Goal: Use online tool/utility

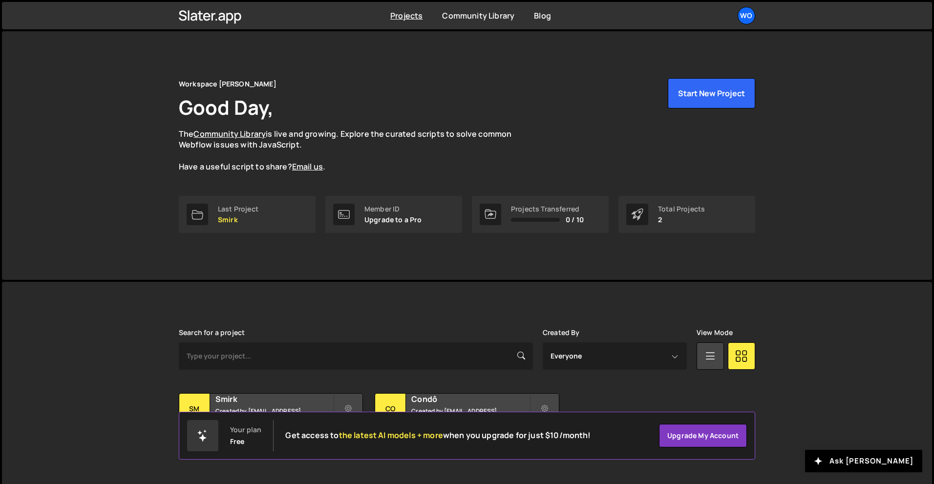
click at [224, 417] on div "Your plan Free Get access to the latest AI models + more when you upgrade for j…" at bounding box center [467, 436] width 577 height 48
click at [230, 401] on h2 "Smirk" at bounding box center [275, 399] width 118 height 11
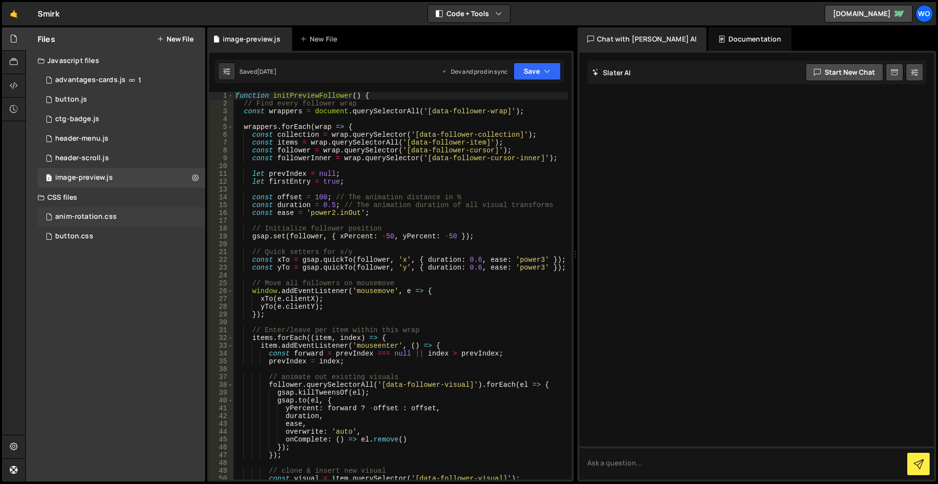
click at [67, 211] on div "anim-rotation.css 0" at bounding box center [122, 217] width 168 height 20
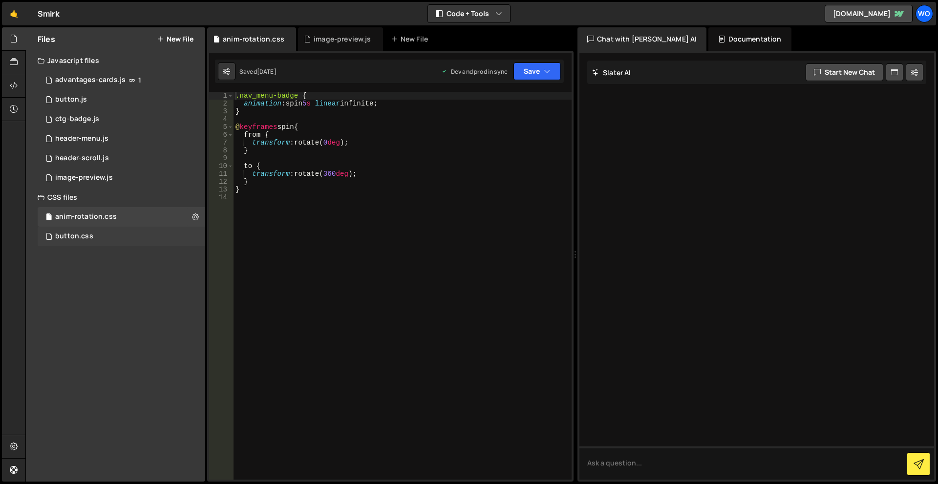
click at [95, 228] on div "button.css 0" at bounding box center [122, 237] width 168 height 20
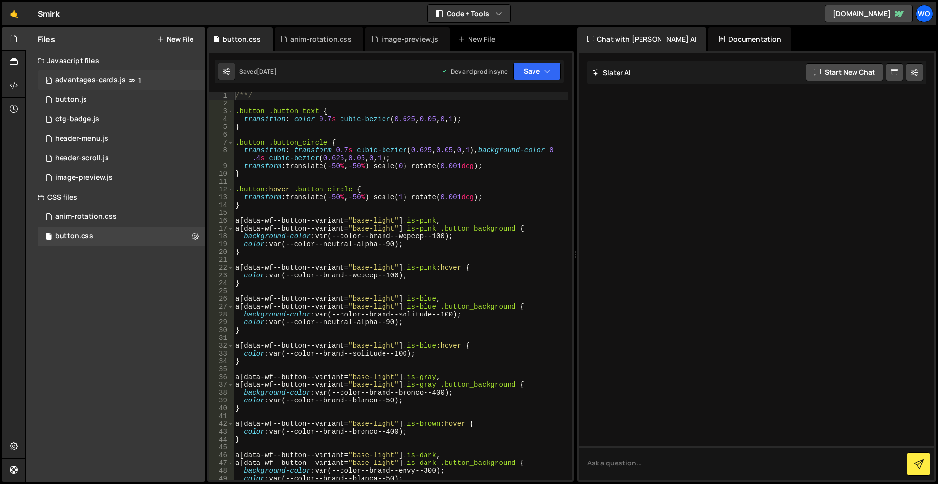
click at [109, 84] on div "advantages-cards.js" at bounding box center [90, 80] width 70 height 9
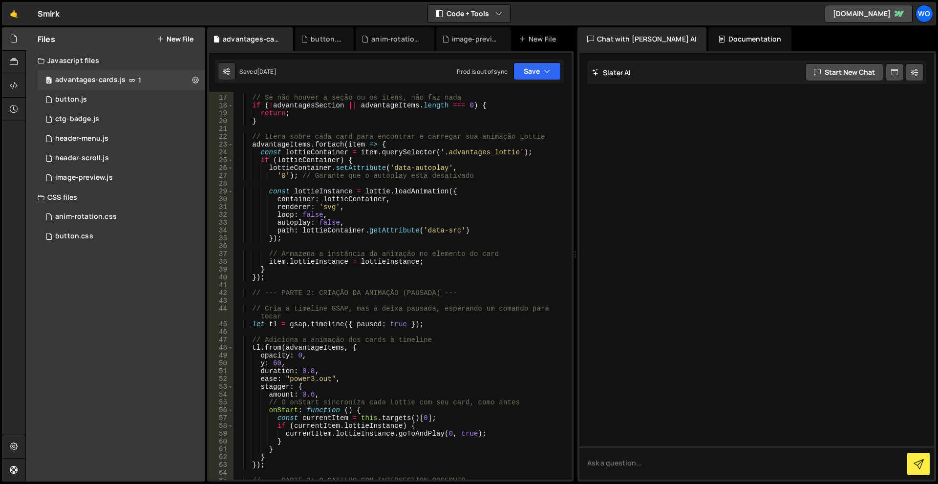
scroll to position [147, 0]
click at [124, 97] on div "1 button.js 0" at bounding box center [122, 100] width 168 height 20
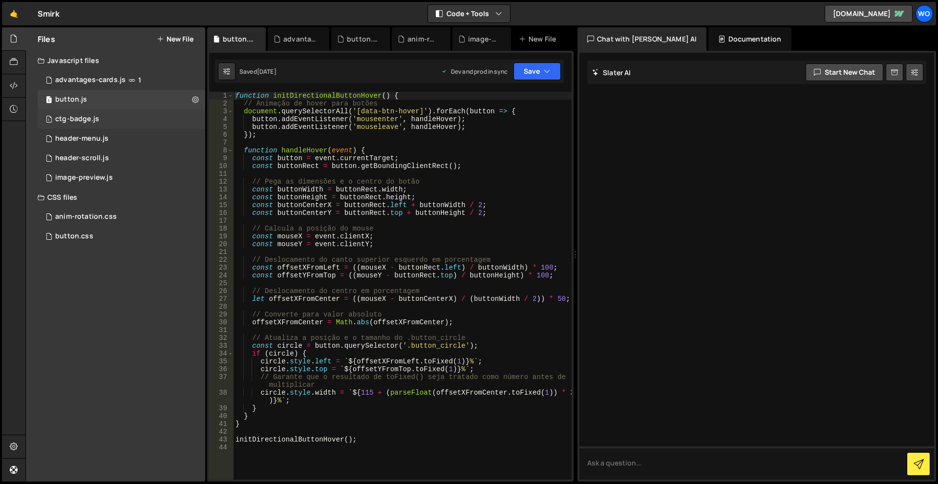
click at [113, 113] on div "1 ctg-badge.js 0" at bounding box center [122, 119] width 168 height 20
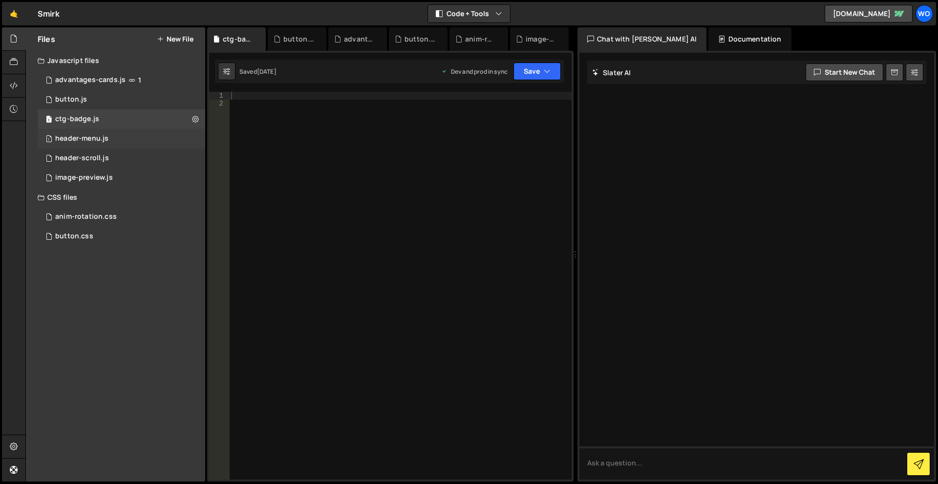
click at [103, 133] on div "1 header-menu.js 0" at bounding box center [122, 139] width 168 height 20
click at [103, 153] on div "1 header-scroll.js 0" at bounding box center [122, 159] width 168 height 20
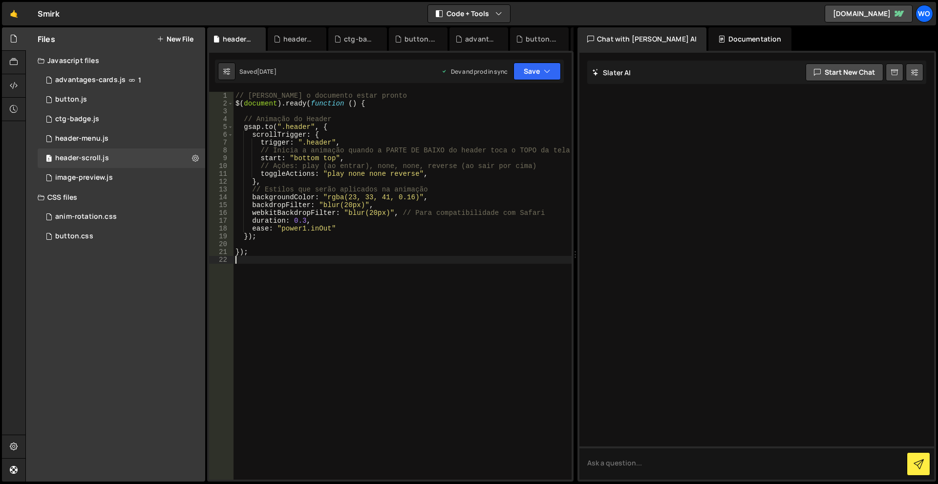
click at [445, 266] on div "// Aguarda o documento estar pronto $ ( document ) . ready ( function ( ) { // …" at bounding box center [403, 294] width 338 height 404
